Goal: Task Accomplishment & Management: Use online tool/utility

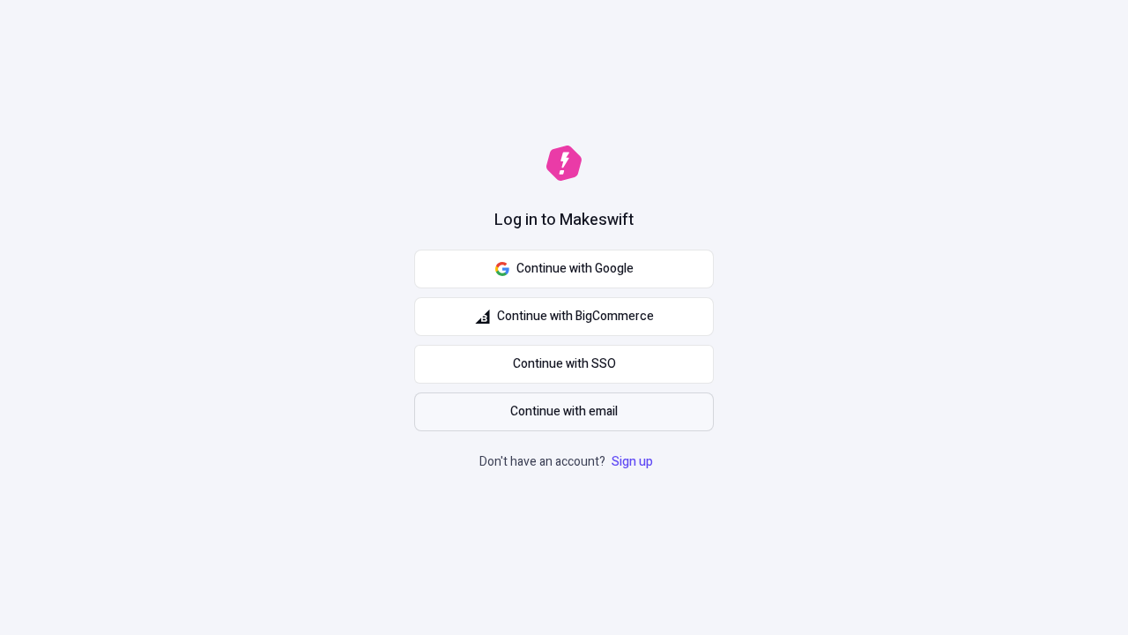
click at [564, 412] on span "Continue with email" at bounding box center [564, 411] width 108 height 19
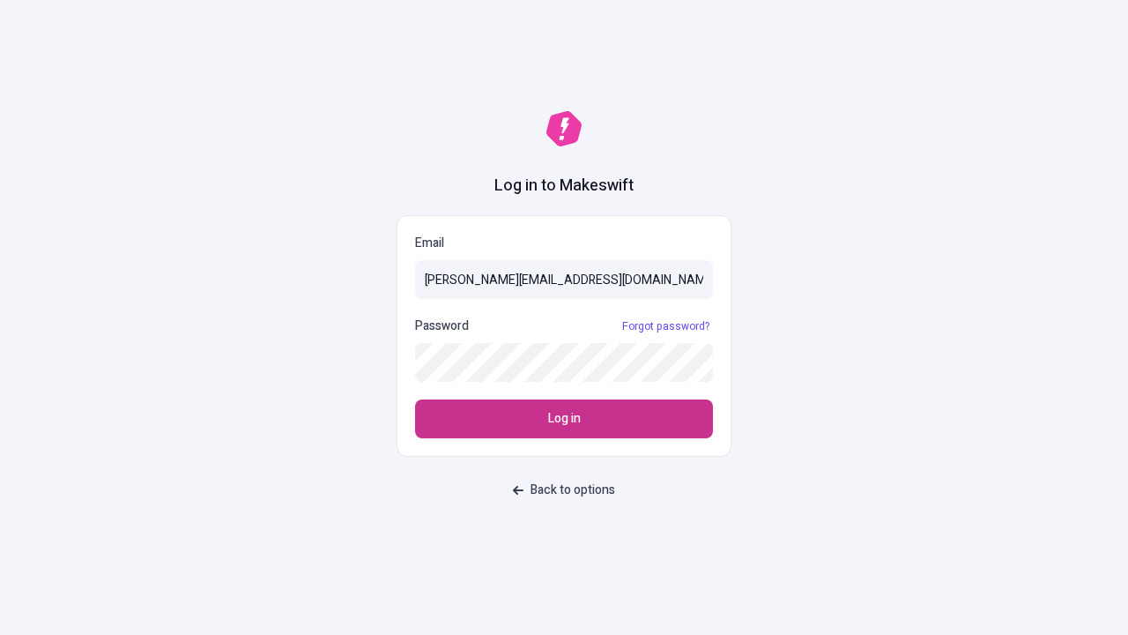
click at [564, 419] on span "Log in" at bounding box center [564, 418] width 33 height 19
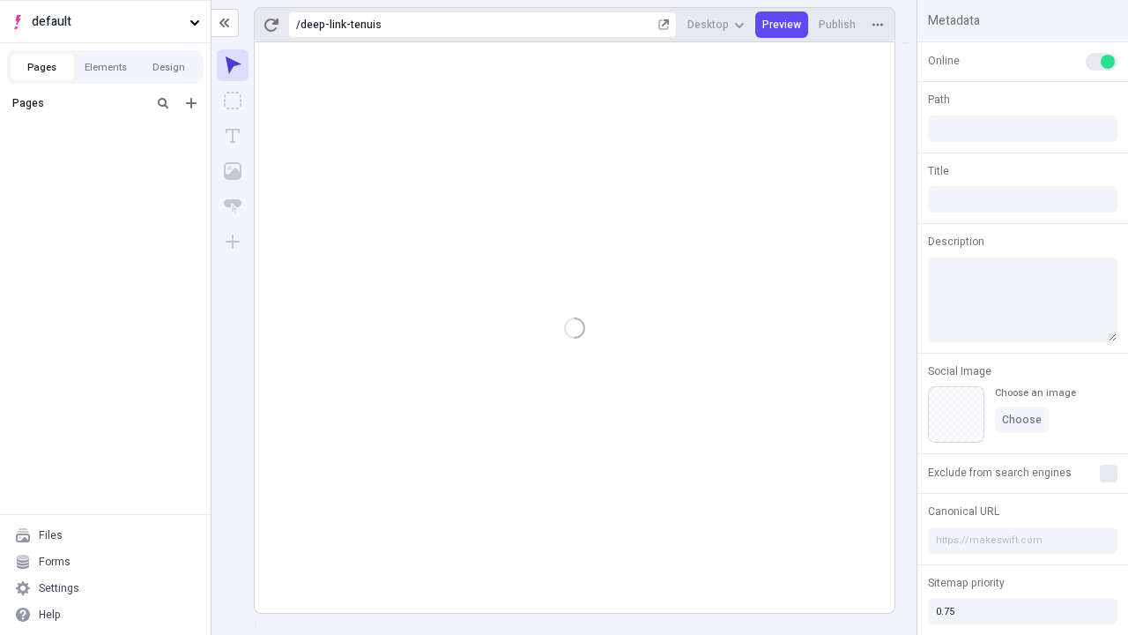
type input "/deep-link-tenuis"
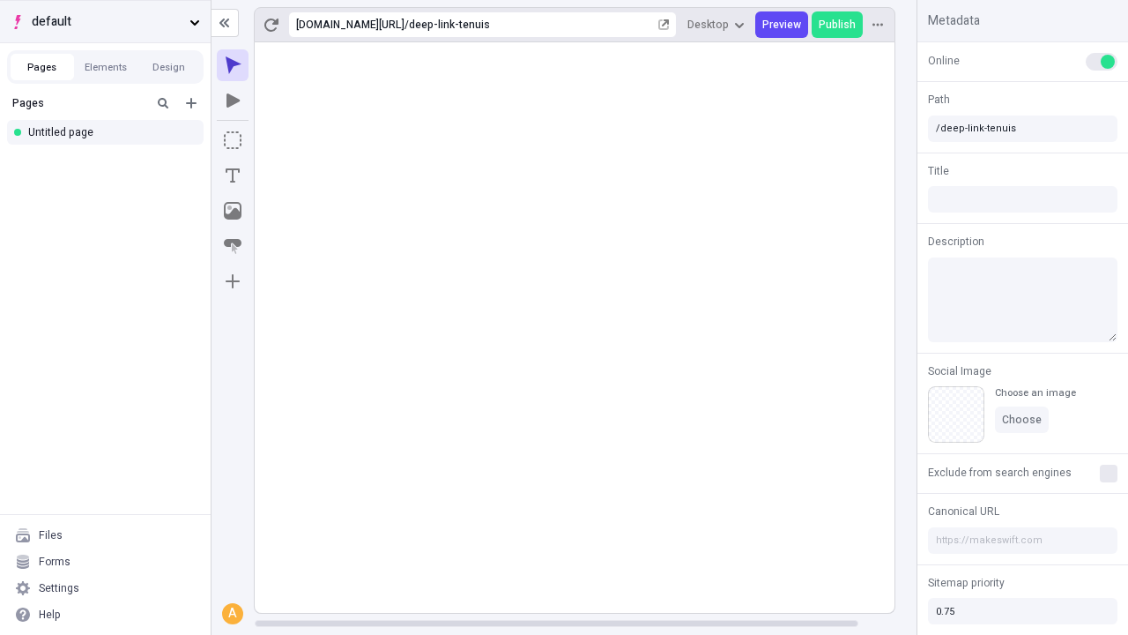
click at [105, 21] on span "default" at bounding box center [107, 21] width 151 height 19
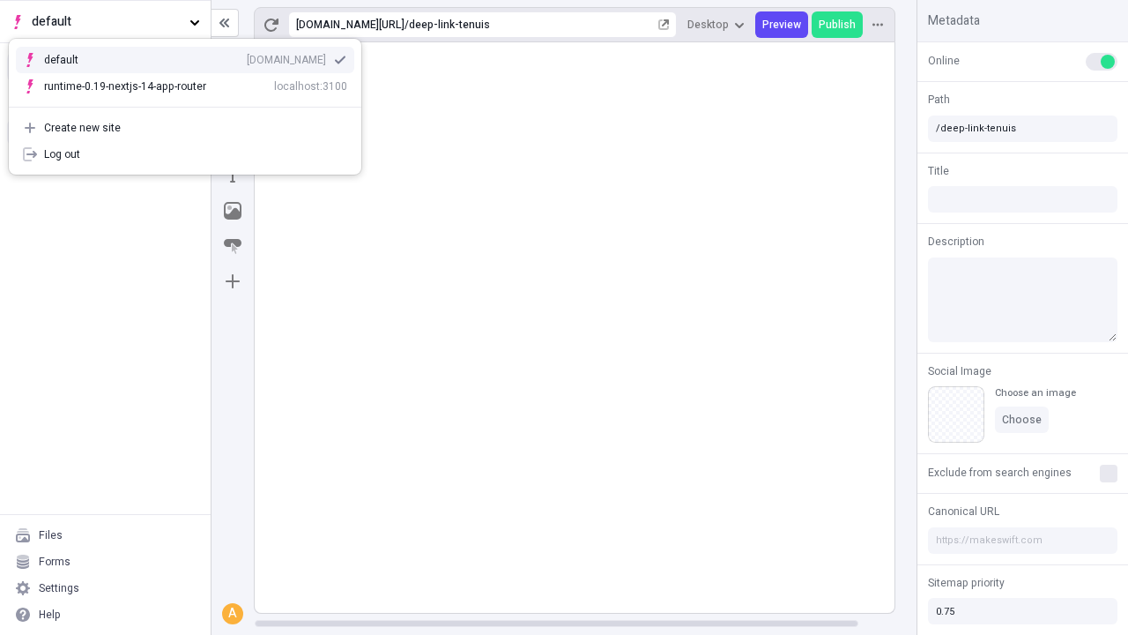
click at [185, 128] on div "Create new site" at bounding box center [195, 128] width 303 height 14
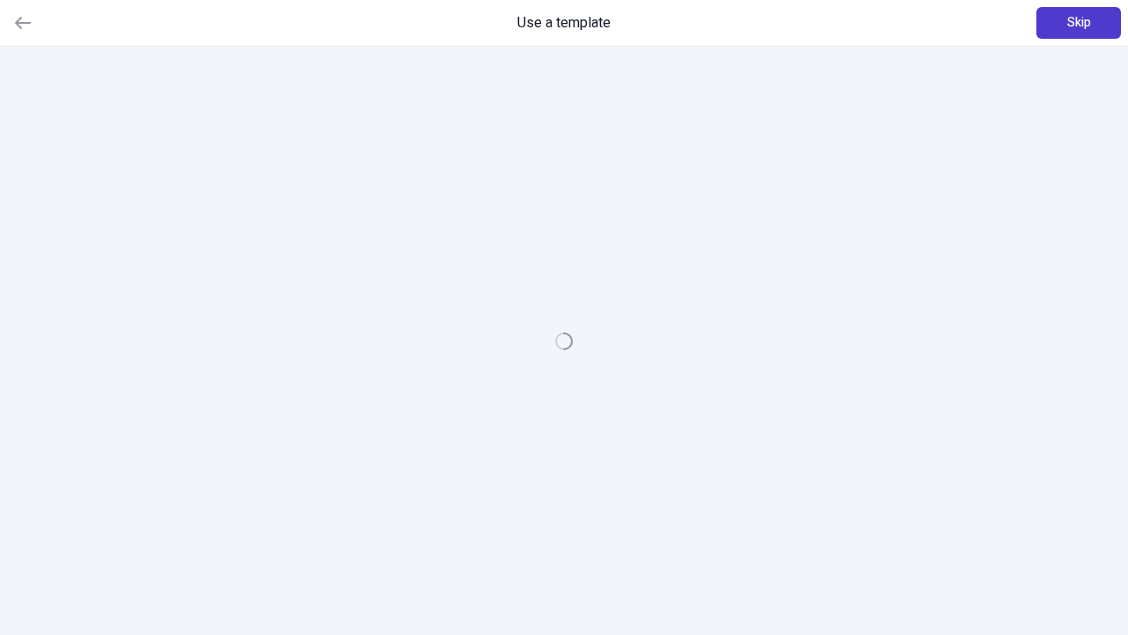
click at [1079, 23] on span "Skip" at bounding box center [1079, 22] width 24 height 19
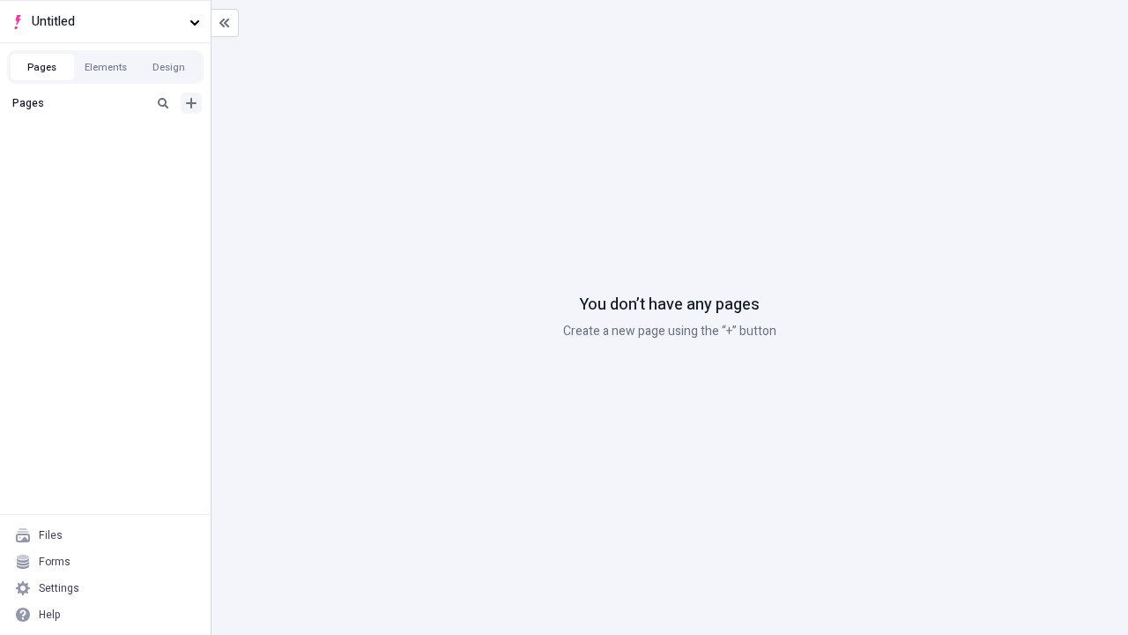
click at [191, 103] on icon "Add new" at bounding box center [191, 103] width 11 height 11
click at [110, 160] on div "Blank page" at bounding box center [110, 160] width 169 height 26
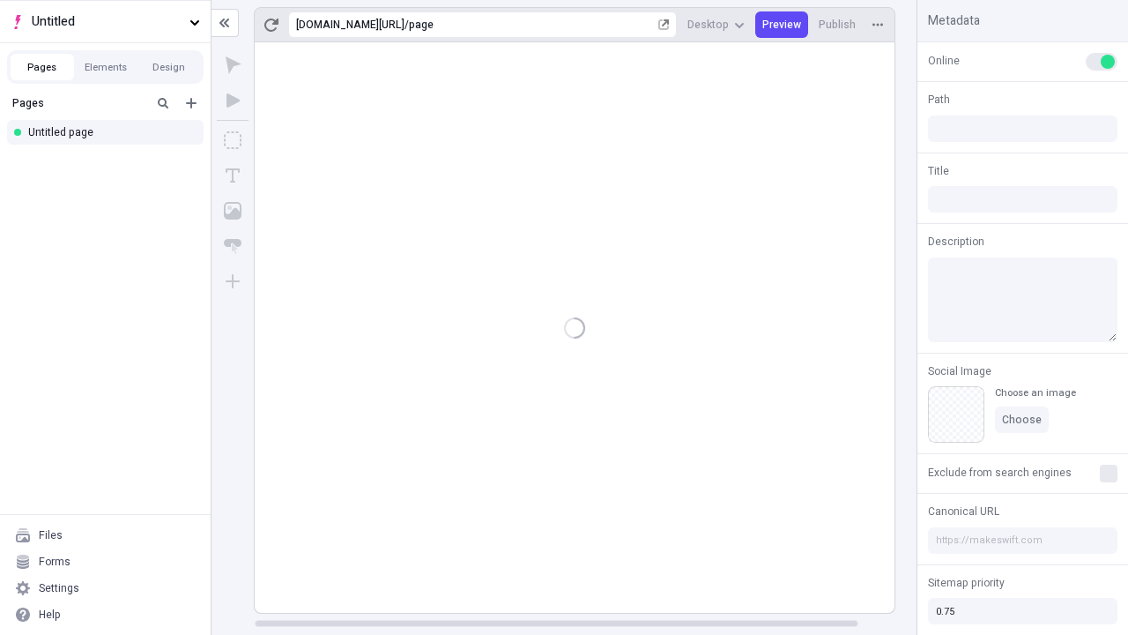
type input "/page"
click at [233, 140] on icon "Box" at bounding box center [233, 140] width 18 height 18
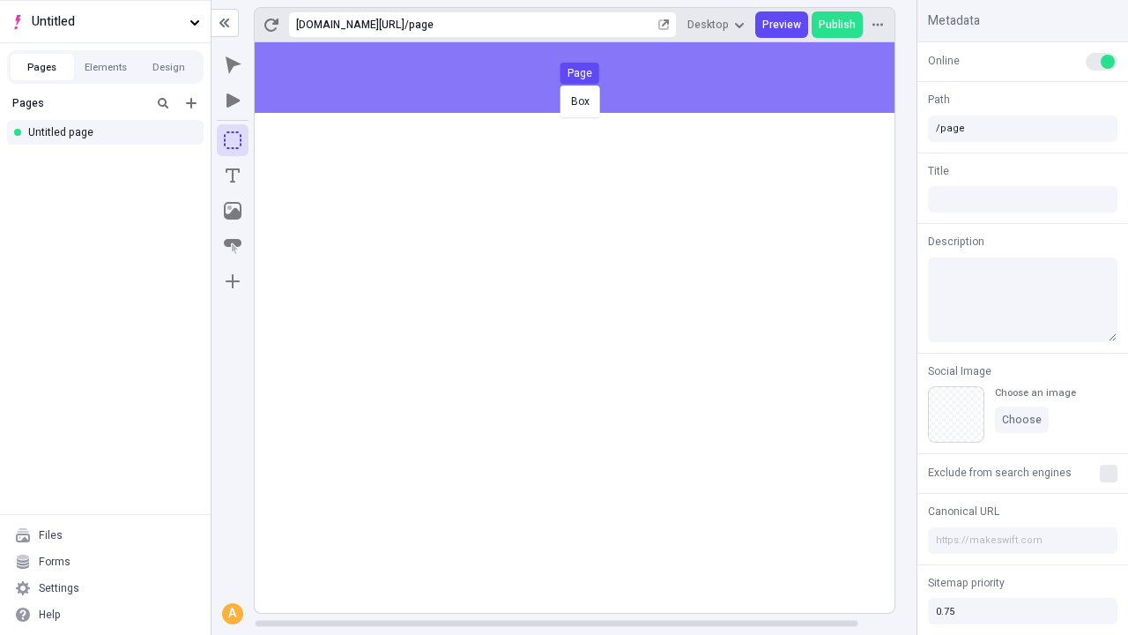
click at [592, 78] on div "Box Page" at bounding box center [564, 317] width 1128 height 635
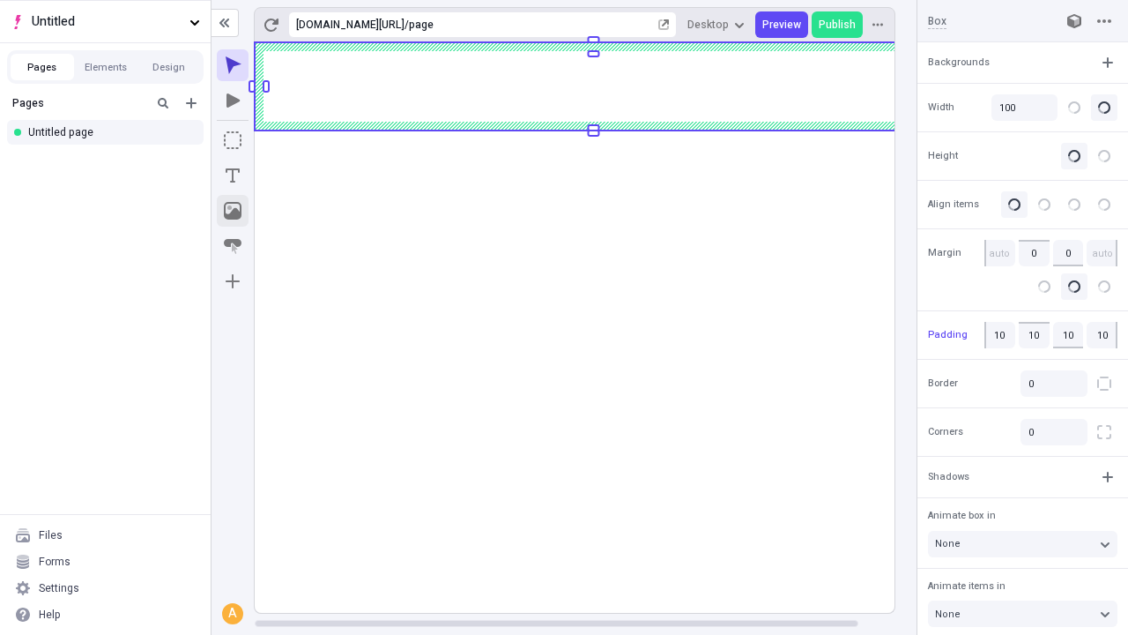
click at [233, 211] on icon "Image" at bounding box center [233, 211] width 18 height 18
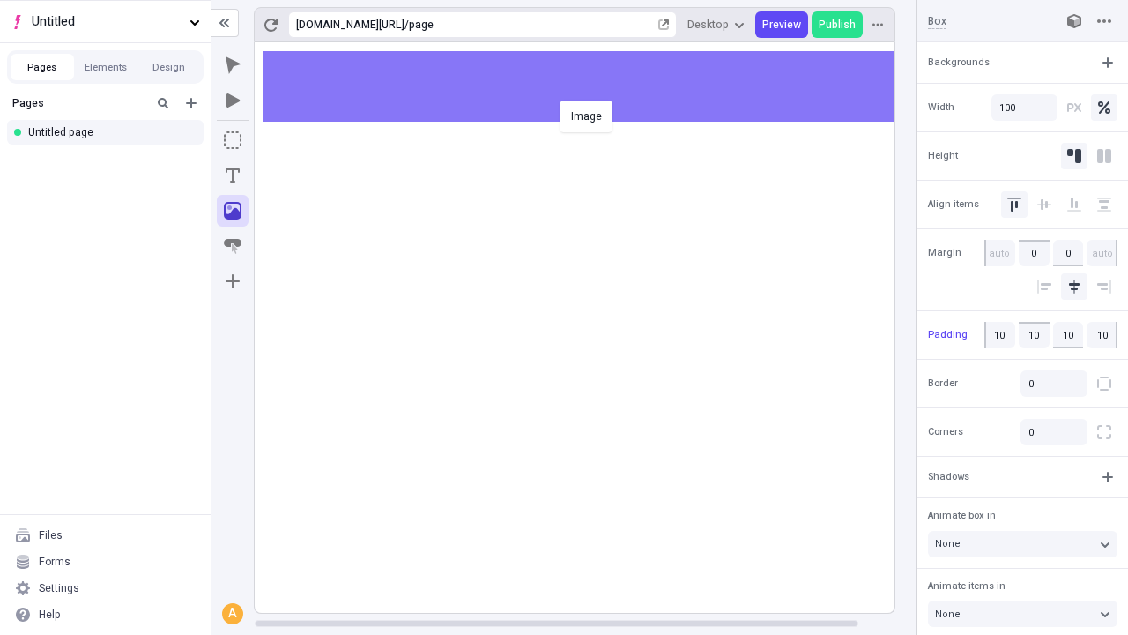
click at [592, 86] on div "Image" at bounding box center [564, 317] width 1128 height 635
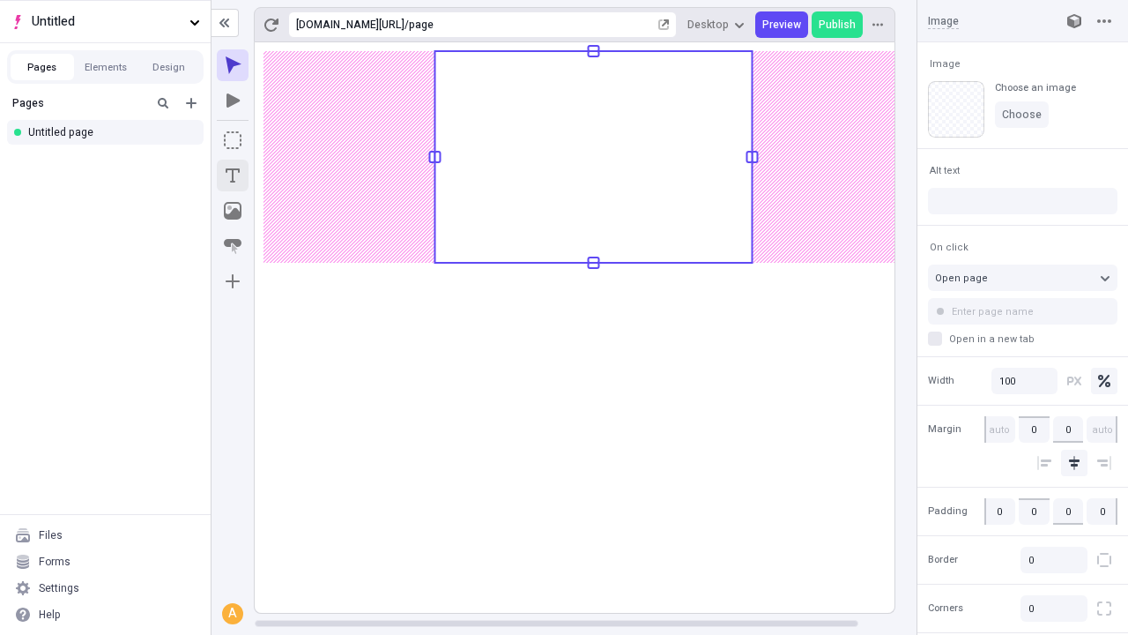
click at [233, 175] on icon "Text" at bounding box center [233, 175] width 14 height 14
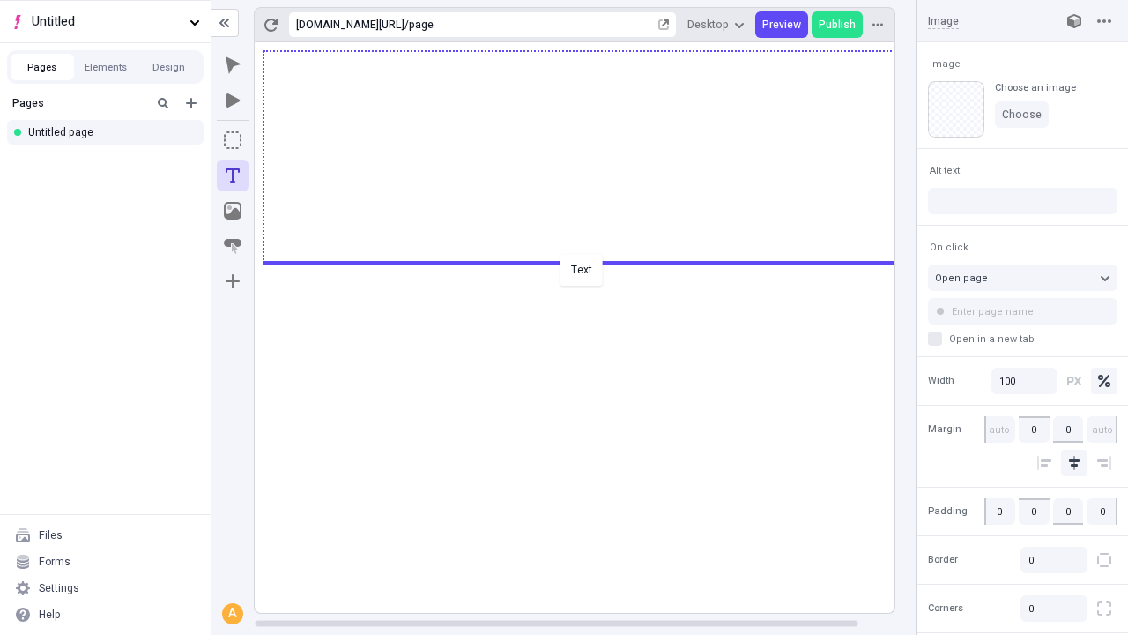
click at [592, 261] on div "Text" at bounding box center [564, 317] width 1128 height 635
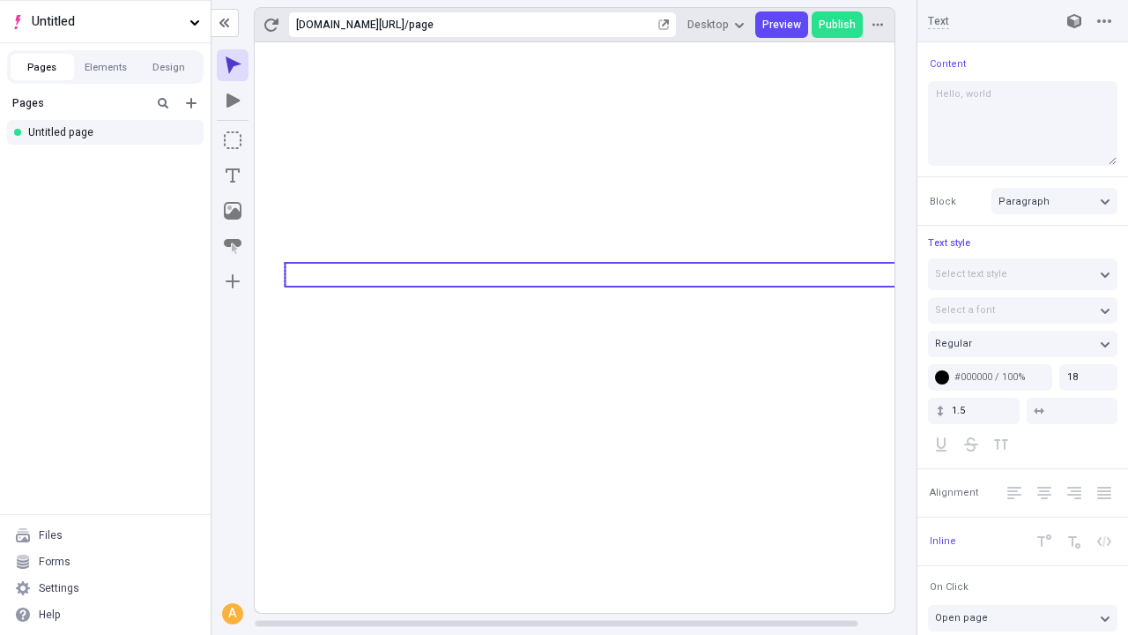
type textarea "Hello, world!"
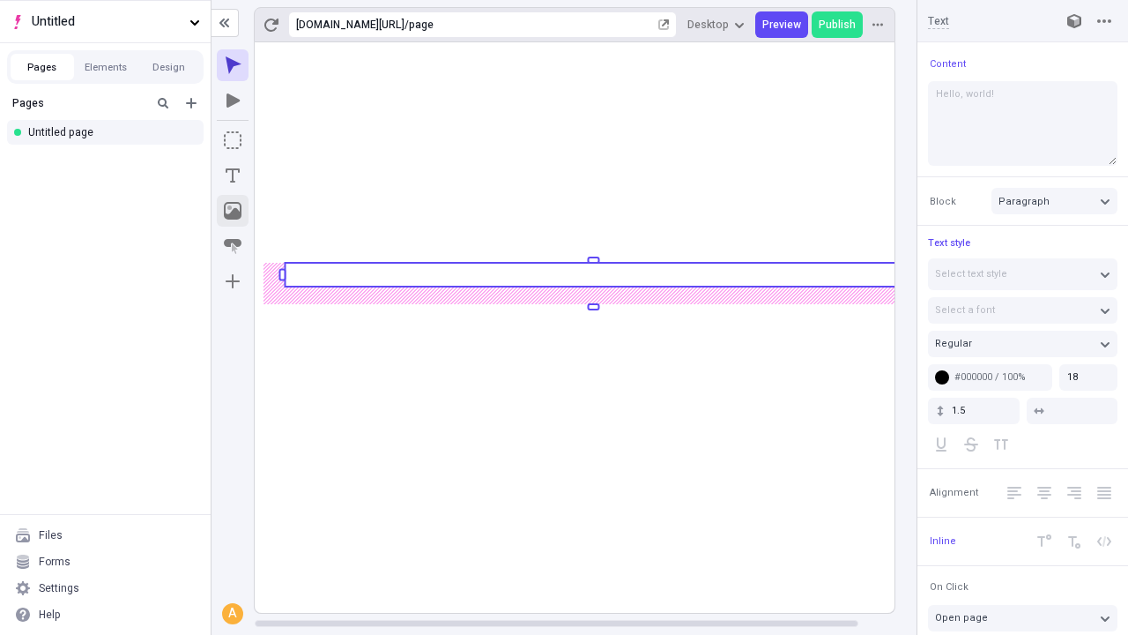
click at [233, 211] on icon "Image" at bounding box center [233, 211] width 18 height 18
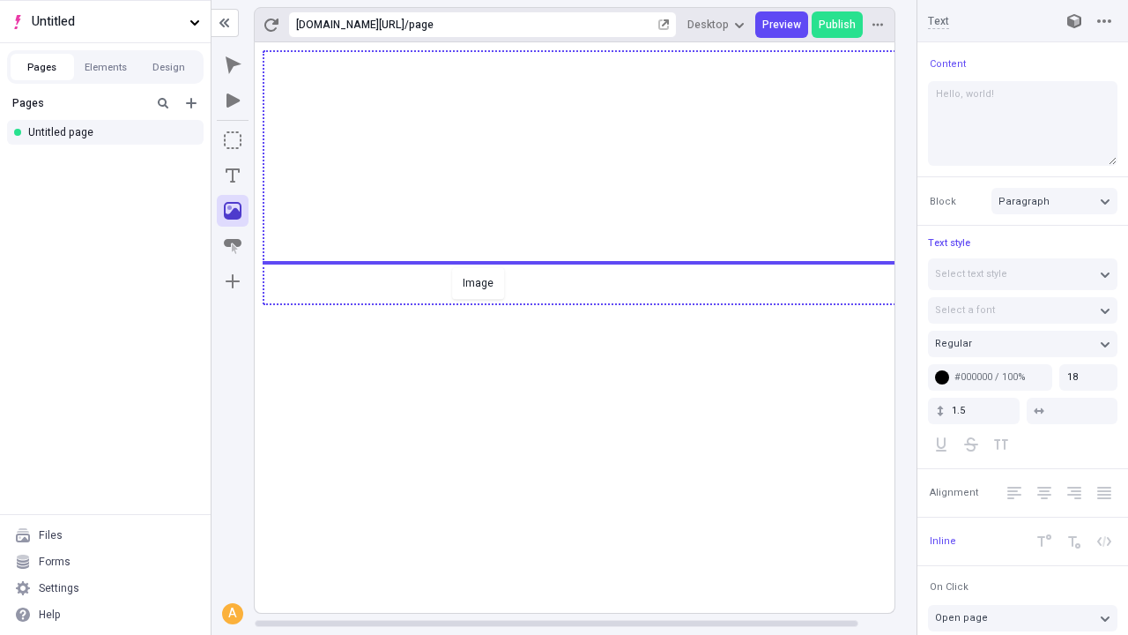
click at [592, 302] on div "Image" at bounding box center [564, 317] width 1128 height 635
